Goal: Task Accomplishment & Management: Use online tool/utility

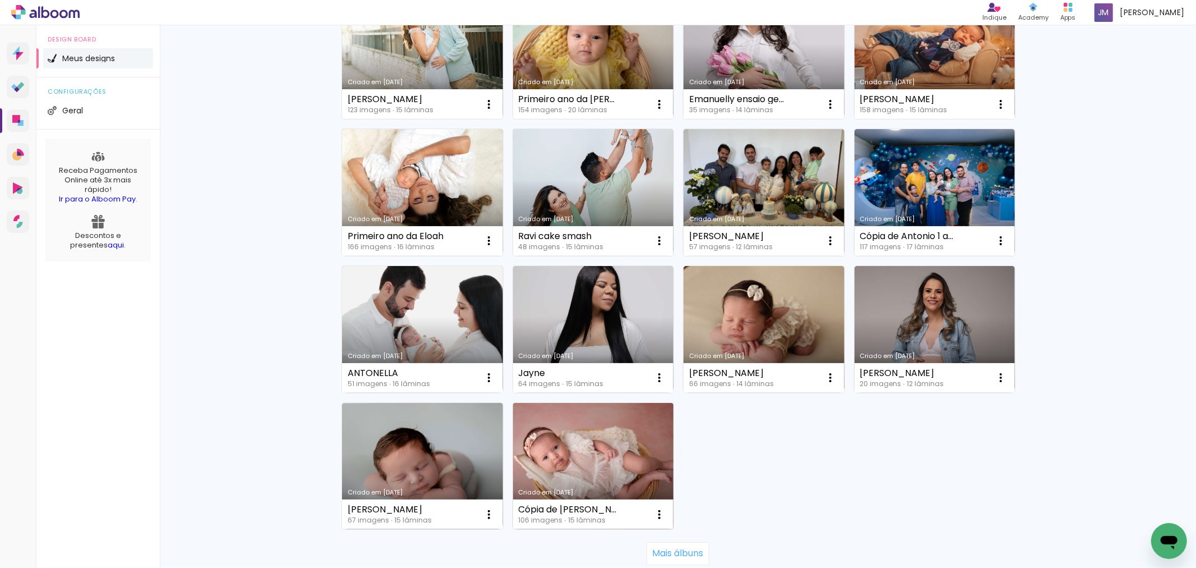
scroll to position [623, 0]
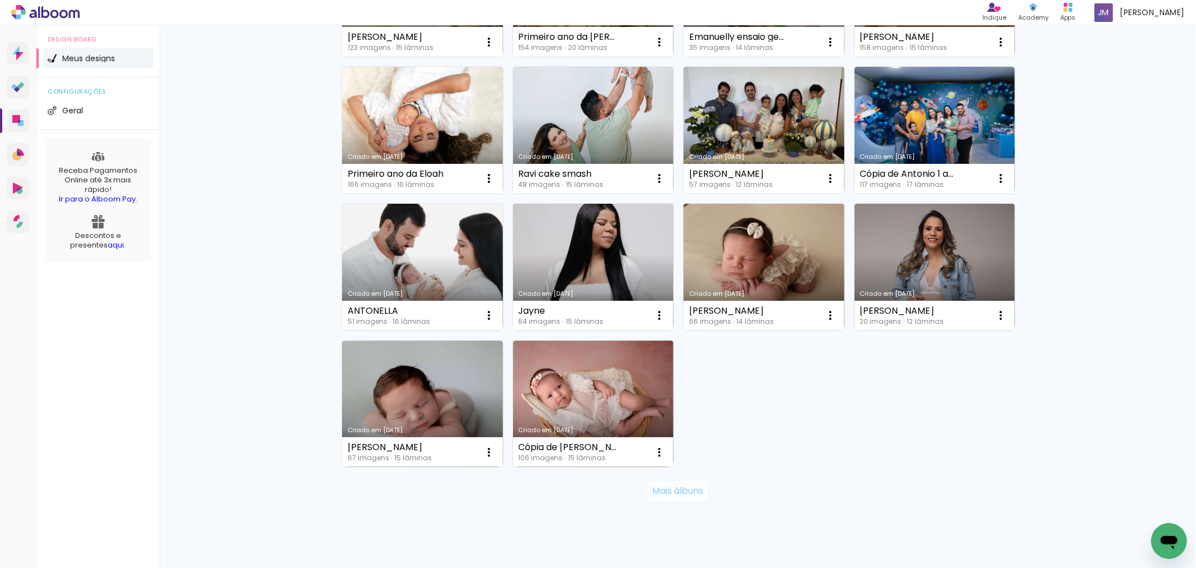
click at [0, 0] on slot "Mais álbuns" at bounding box center [0, 0] width 0 height 0
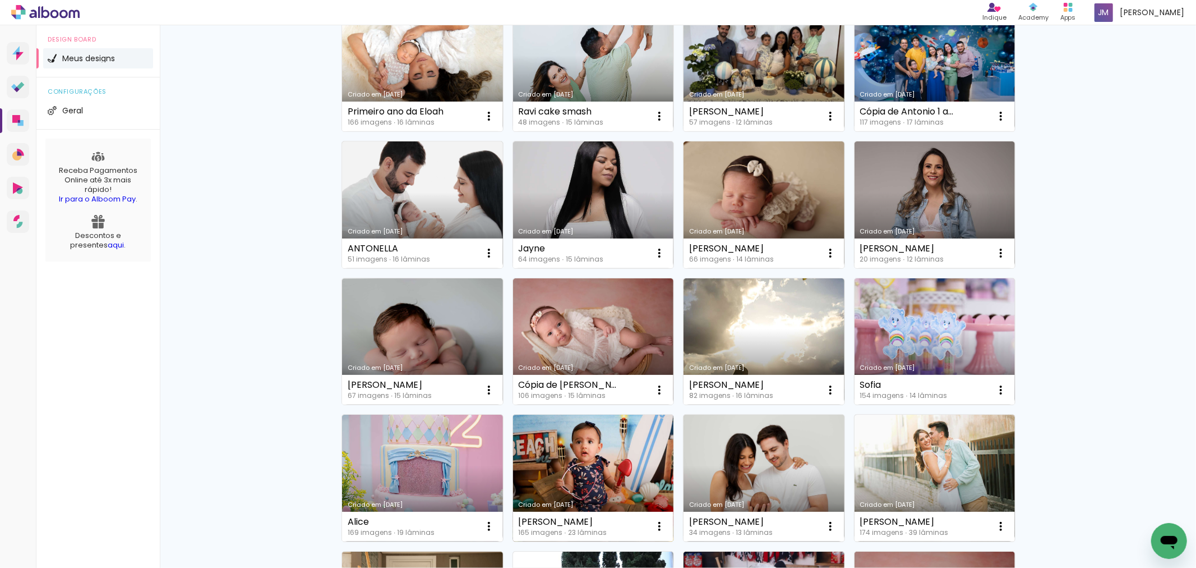
scroll to position [810, 0]
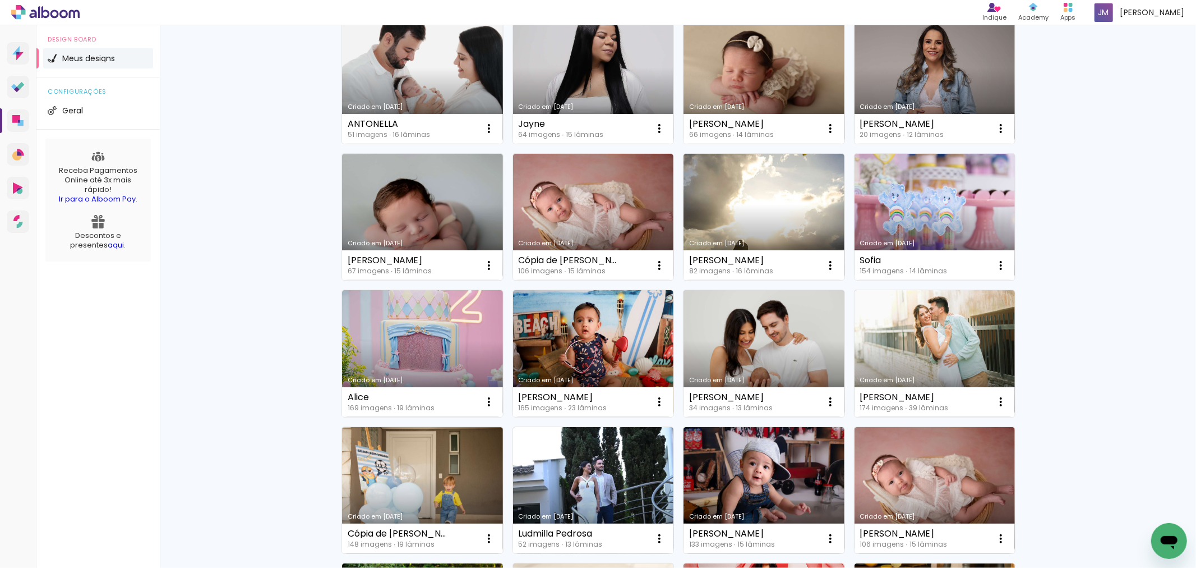
click at [1131, 391] on div "Meus designs Crie e gerencie seus designs de álbum Criar um design Criado em 26…" at bounding box center [678, 221] width 1037 height 2012
click at [595, 349] on link "Criado em [DATE]" at bounding box center [593, 353] width 161 height 127
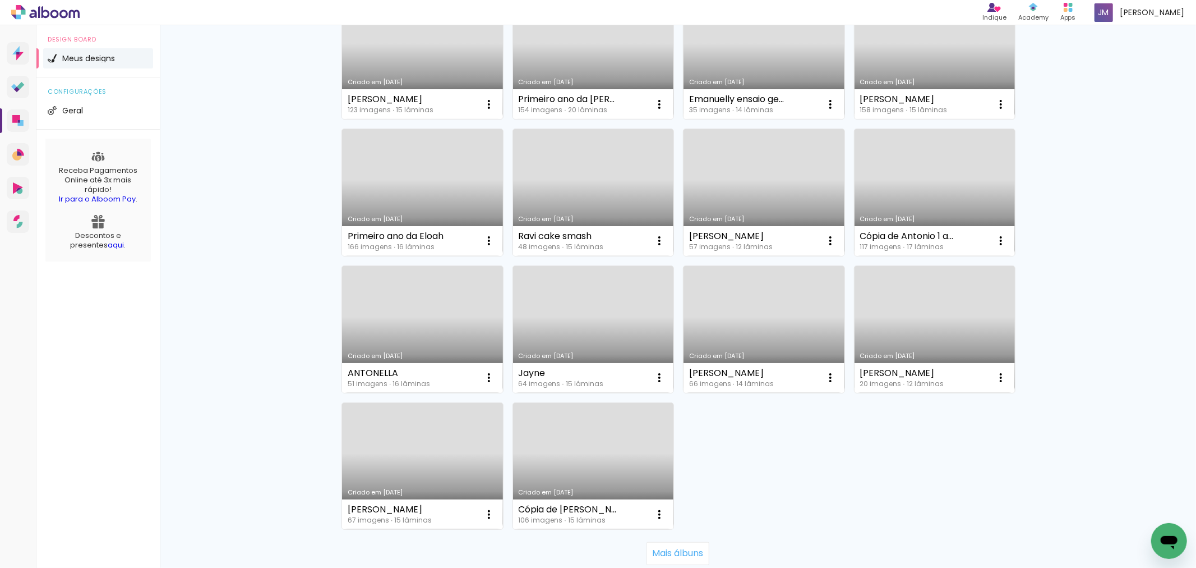
scroll to position [623, 0]
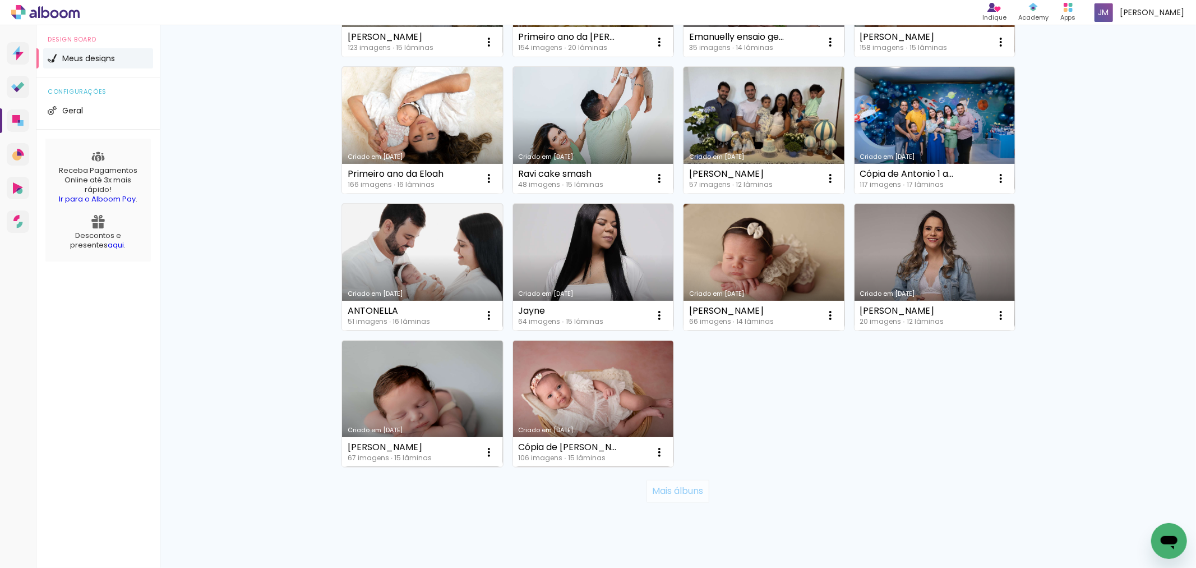
click at [670, 501] on paper-button "Mais álbuns" at bounding box center [678, 491] width 62 height 22
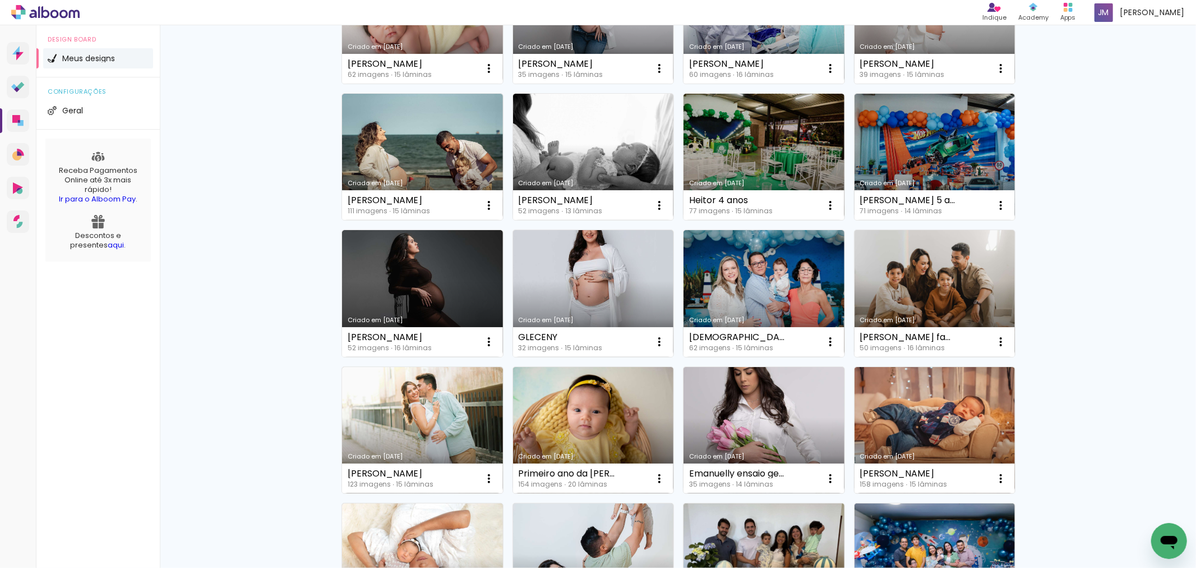
scroll to position [0, 0]
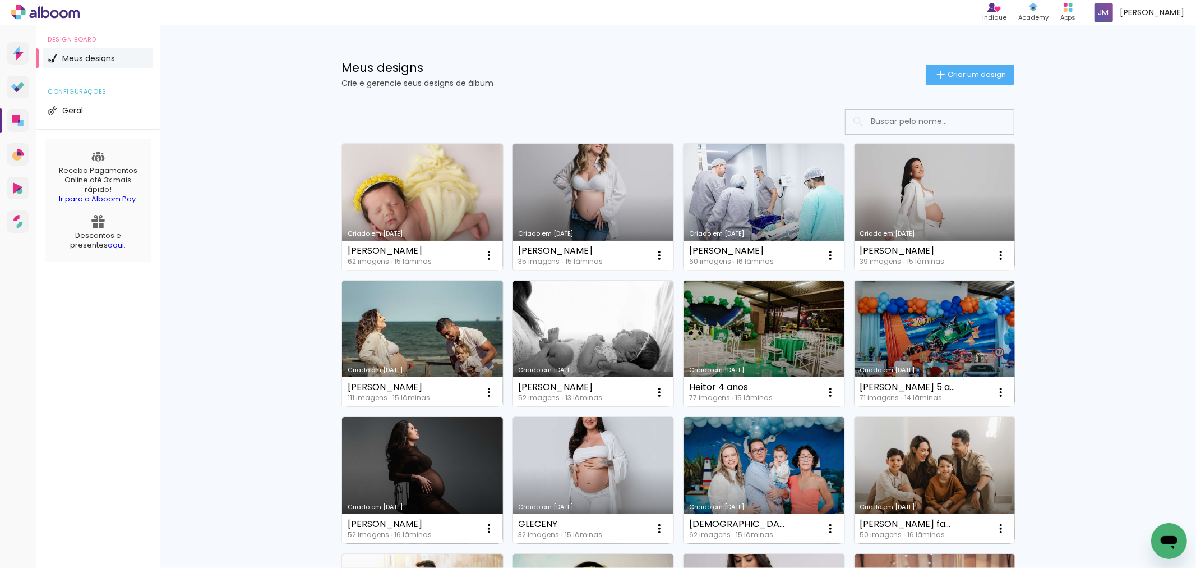
click at [577, 225] on link "Criado em [DATE]" at bounding box center [593, 207] width 161 height 127
